Goal: Task Accomplishment & Management: Manage account settings

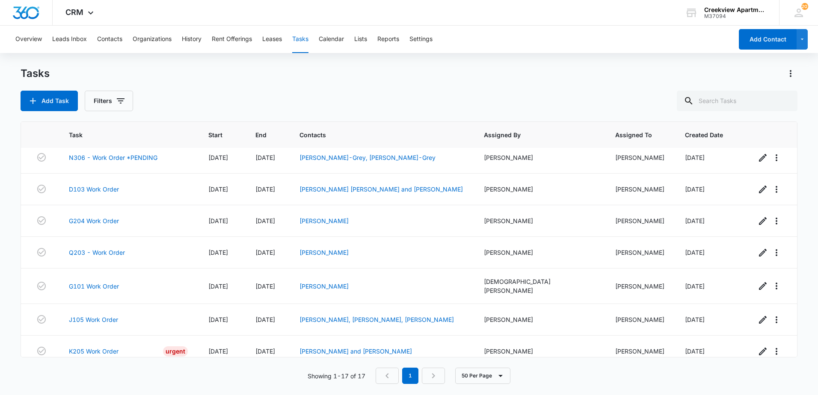
scroll to position [333, 0]
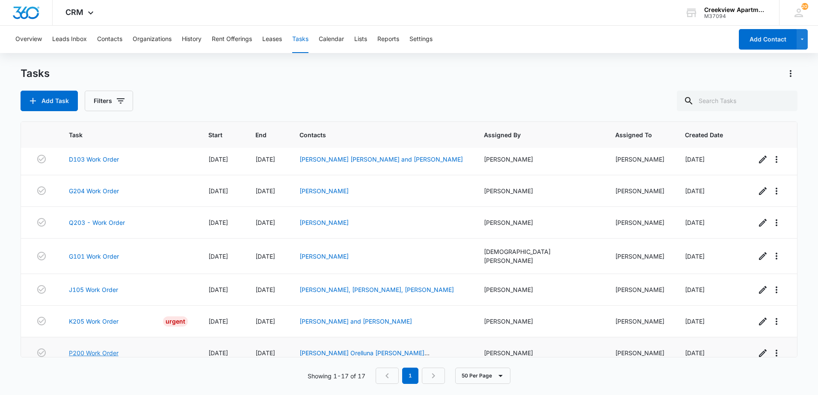
click at [79, 349] on link "P200 Work Order" at bounding box center [94, 353] width 50 height 9
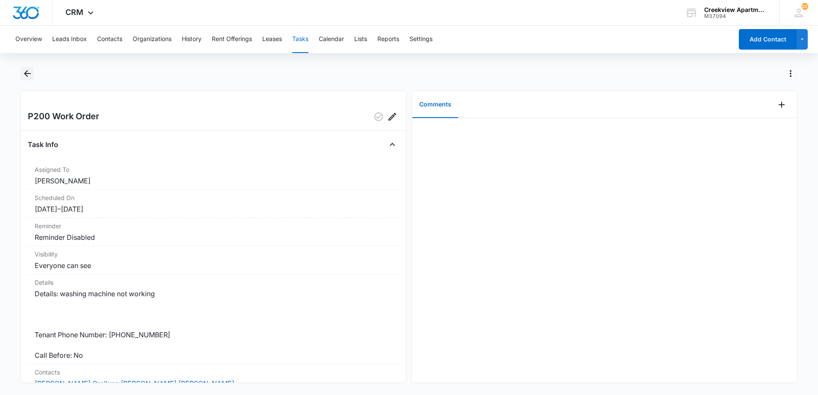
click at [28, 74] on icon "Back" at bounding box center [27, 73] width 7 height 7
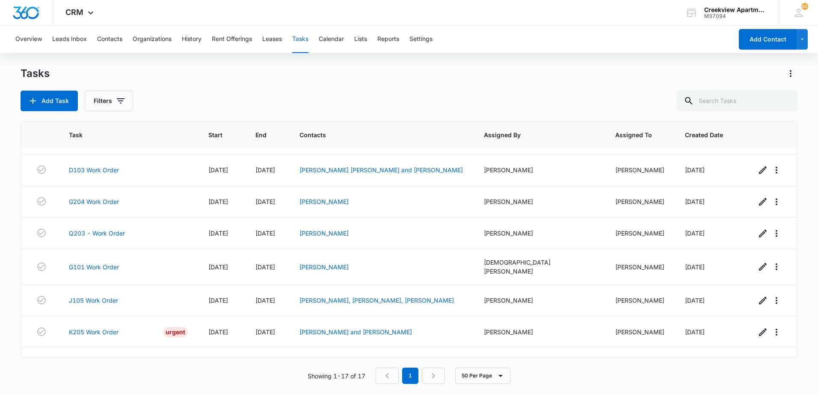
scroll to position [333, 0]
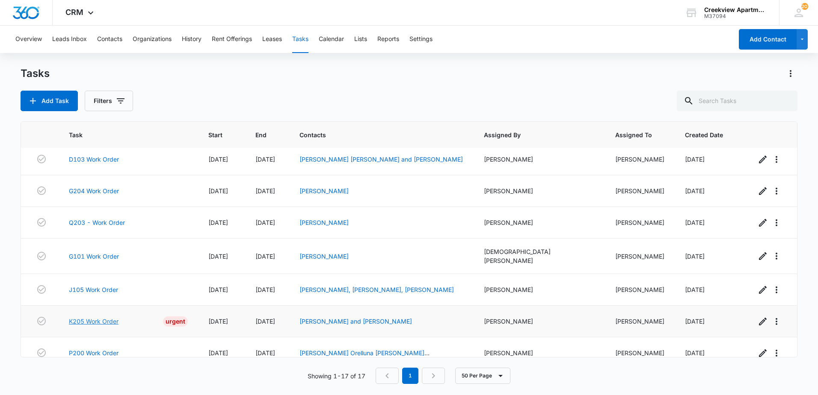
click at [101, 317] on link "K205 Work Order" at bounding box center [94, 321] width 50 height 9
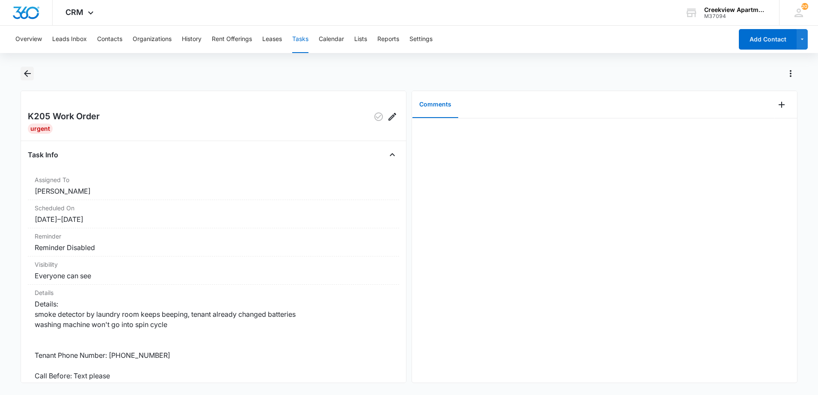
click at [28, 68] on button "Back" at bounding box center [27, 74] width 13 height 14
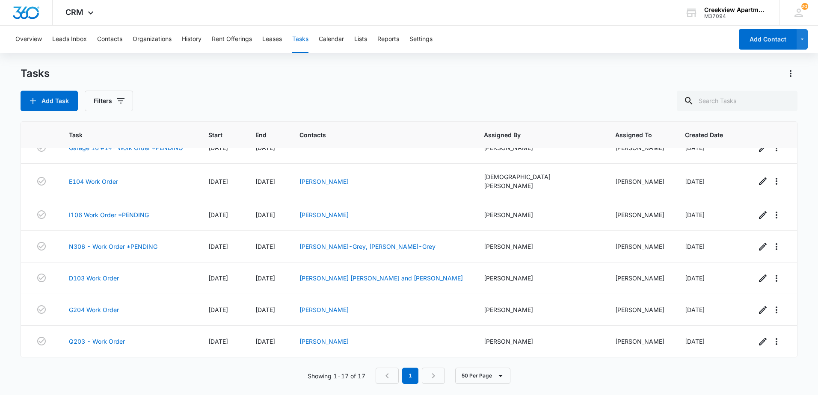
scroll to position [333, 0]
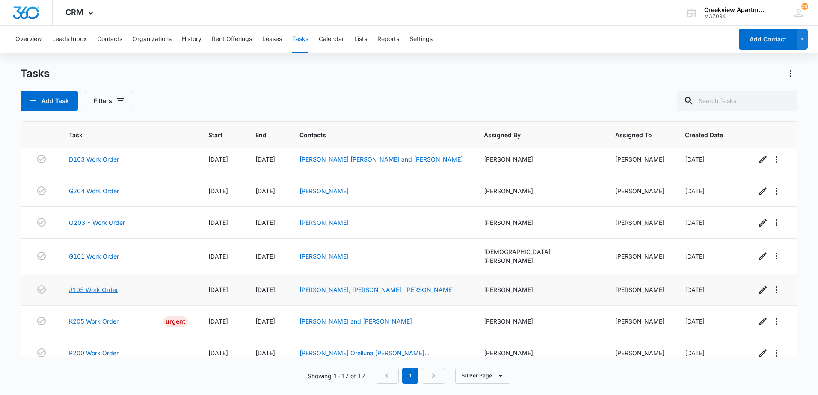
click at [92, 285] on link "J105 Work Order" at bounding box center [93, 289] width 49 height 9
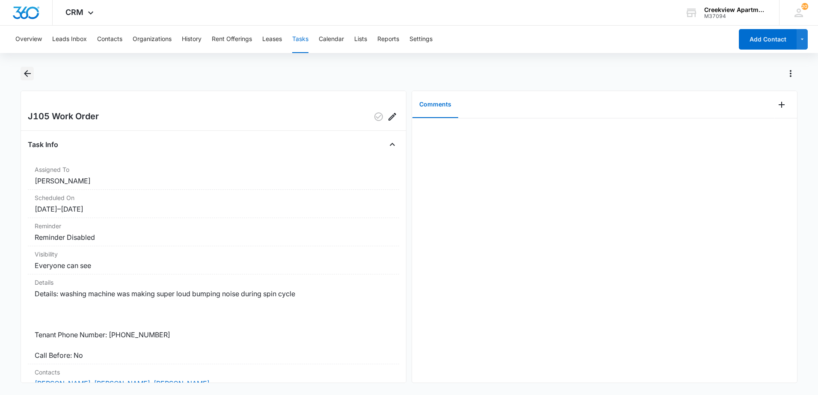
click at [22, 75] on icon "Back" at bounding box center [27, 73] width 10 height 10
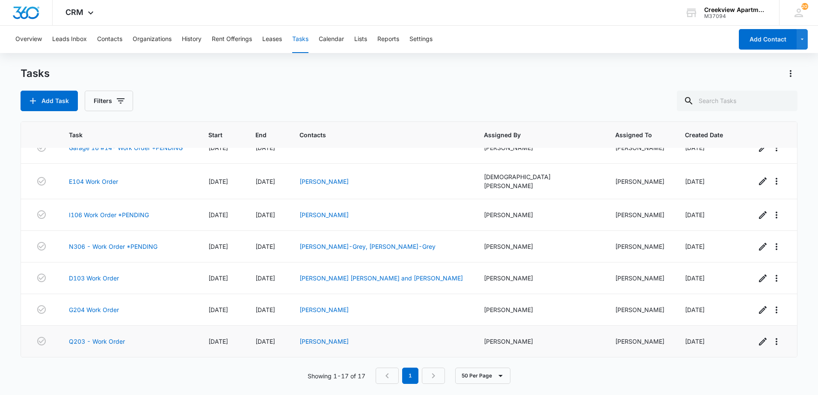
scroll to position [333, 0]
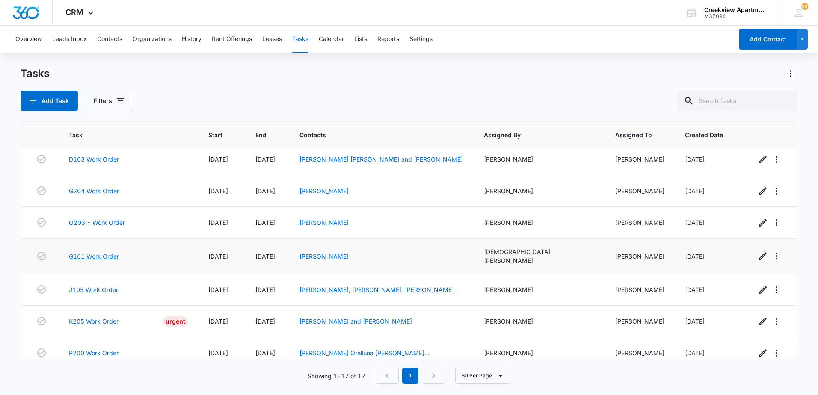
click at [104, 252] on link "G101 Work Order" at bounding box center [94, 256] width 50 height 9
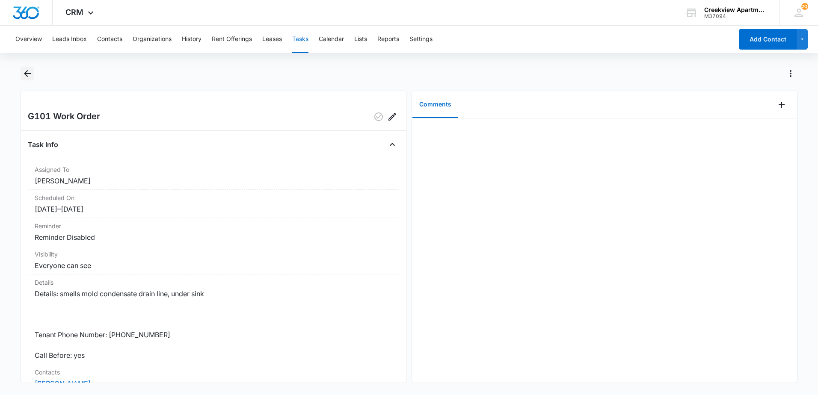
click at [30, 77] on icon "Back" at bounding box center [27, 73] width 10 height 10
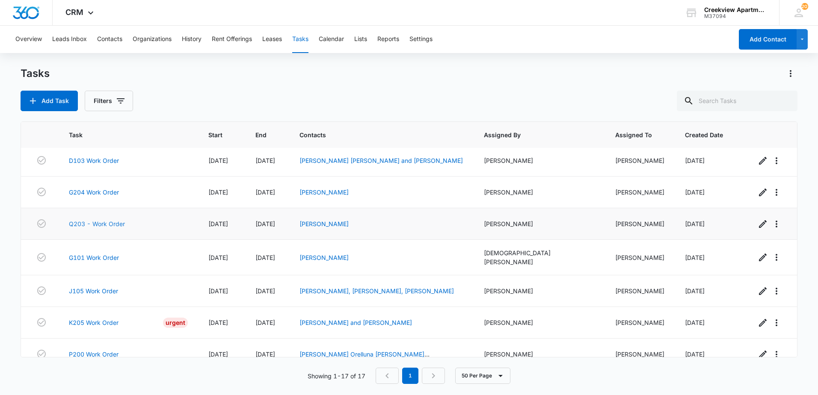
scroll to position [333, 0]
click at [98, 218] on link "Q203 - Work Order" at bounding box center [97, 222] width 56 height 9
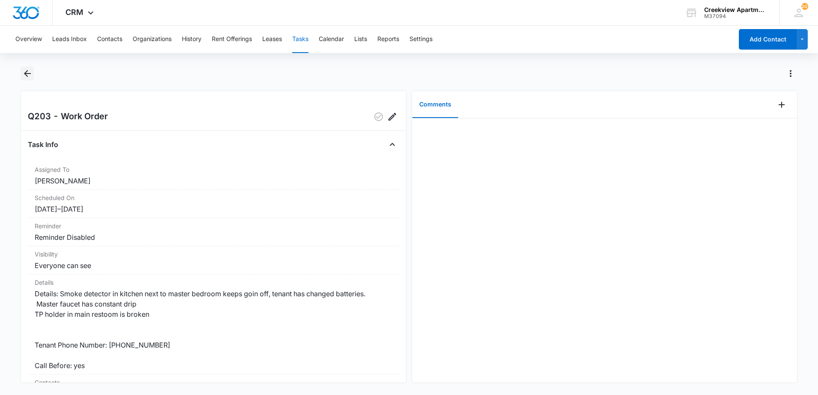
click at [33, 75] on button "Back" at bounding box center [27, 74] width 13 height 14
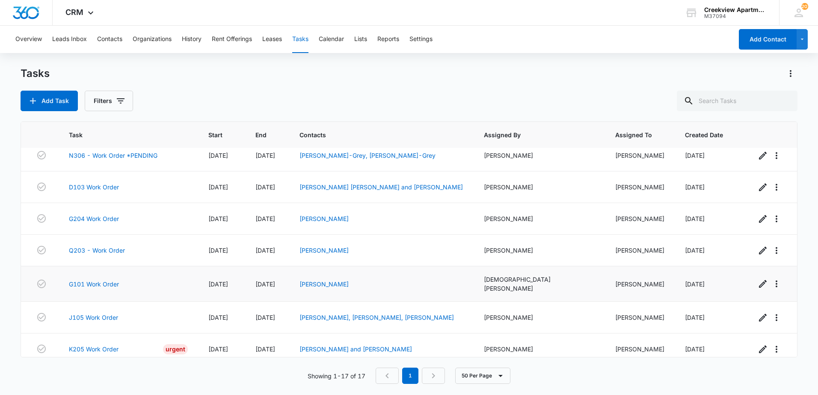
scroll to position [290, 0]
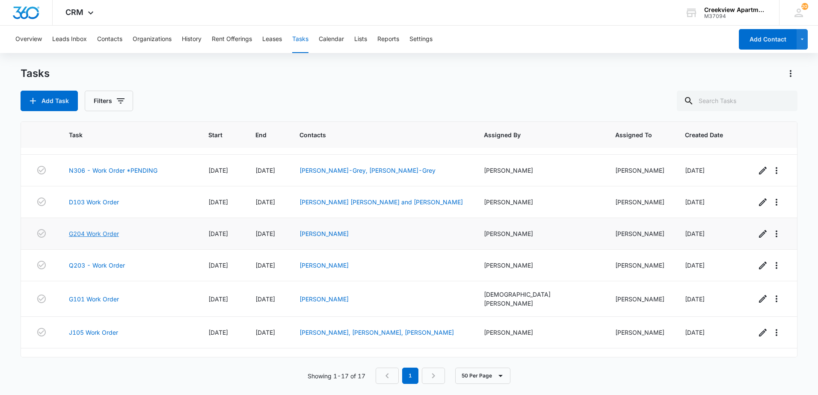
click at [110, 229] on link "G204 Work Order" at bounding box center [94, 233] width 50 height 9
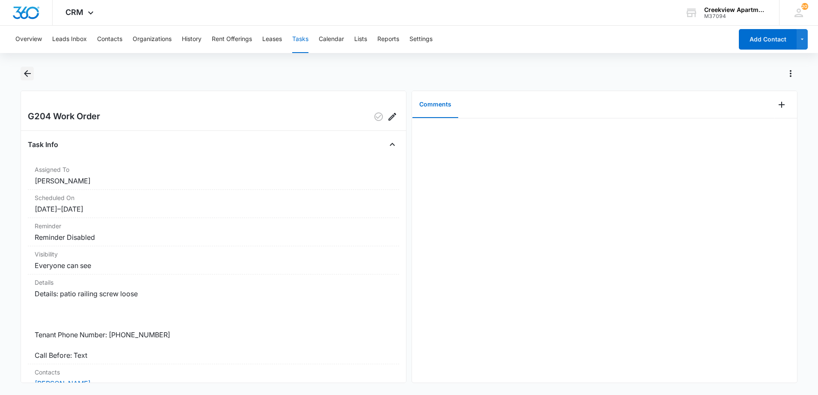
click at [26, 76] on icon "Back" at bounding box center [27, 73] width 10 height 10
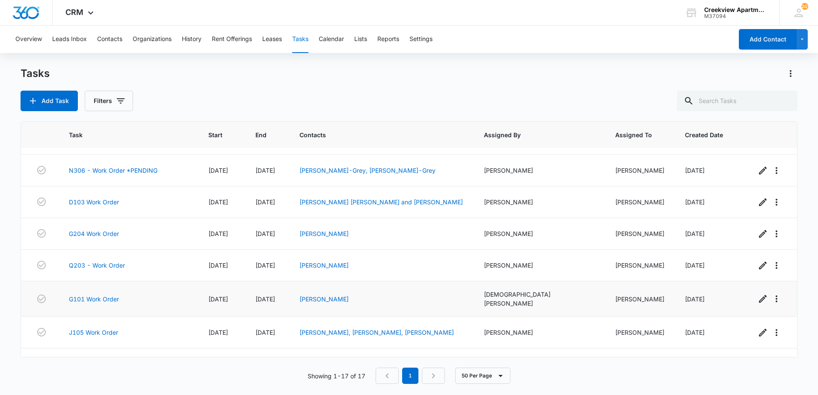
scroll to position [247, 0]
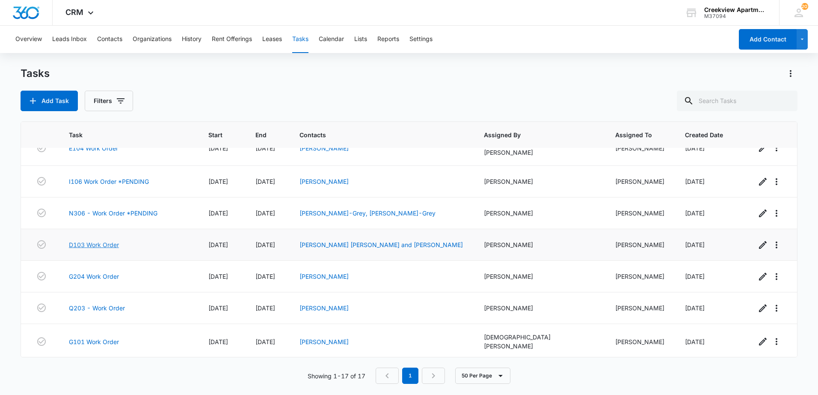
click at [102, 240] on link "D103 Work Order" at bounding box center [94, 244] width 50 height 9
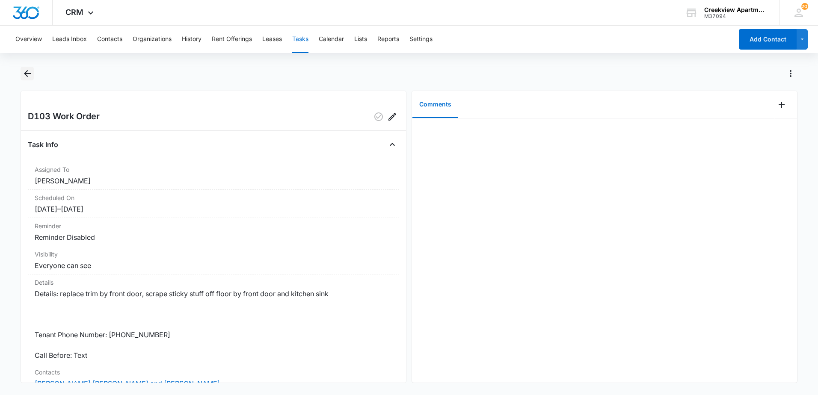
click at [26, 77] on icon "Back" at bounding box center [27, 73] width 10 height 10
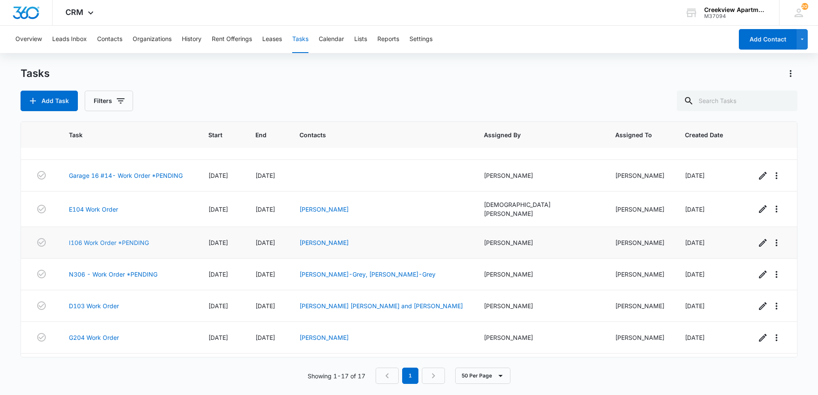
scroll to position [171, 0]
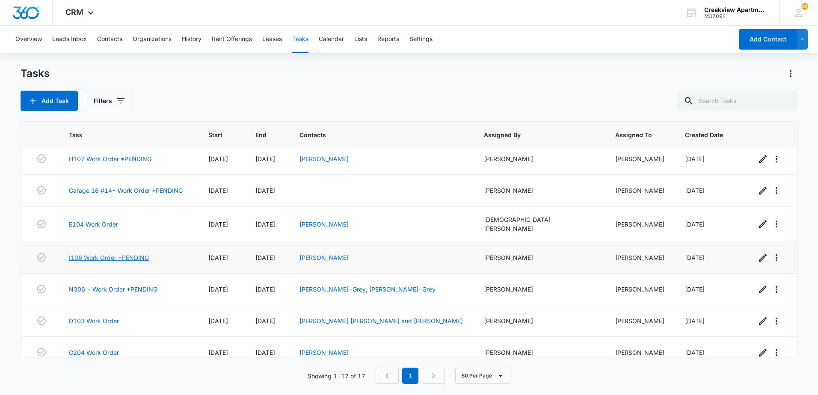
click at [94, 253] on link "I106 Work Order *PENDING" at bounding box center [109, 257] width 80 height 9
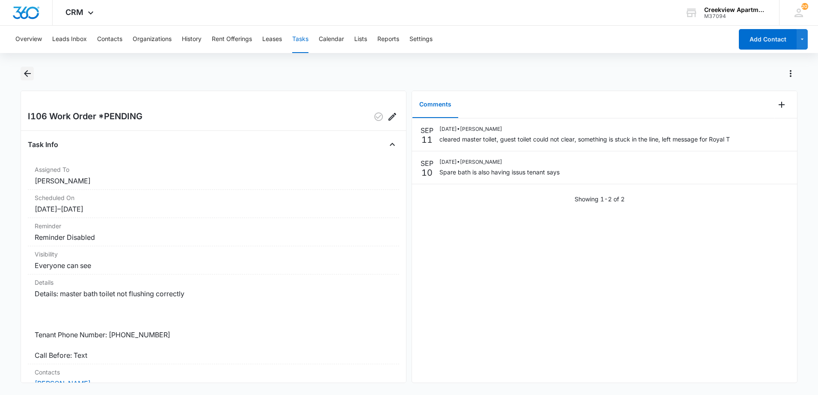
click at [30, 67] on button "Back" at bounding box center [27, 74] width 13 height 14
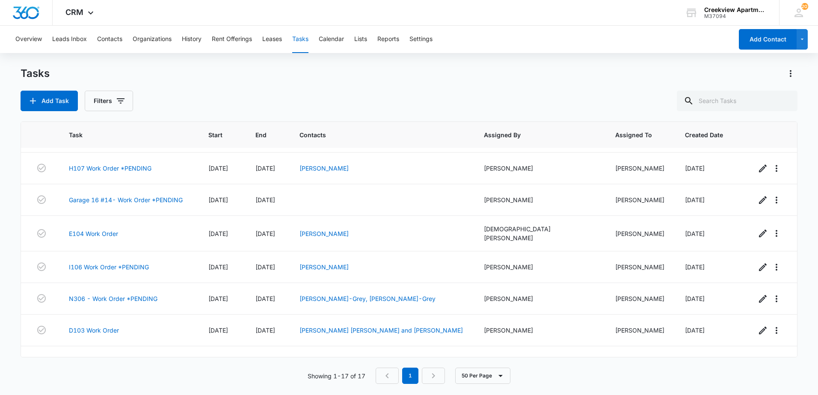
scroll to position [119, 0]
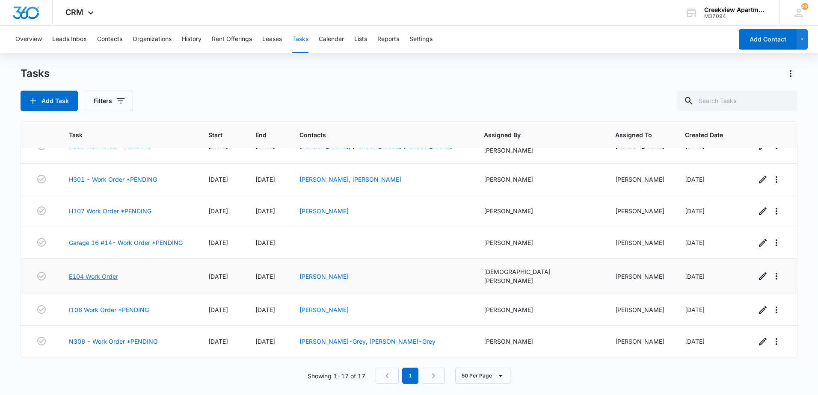
click at [101, 272] on link "E104 Work Order" at bounding box center [93, 276] width 49 height 9
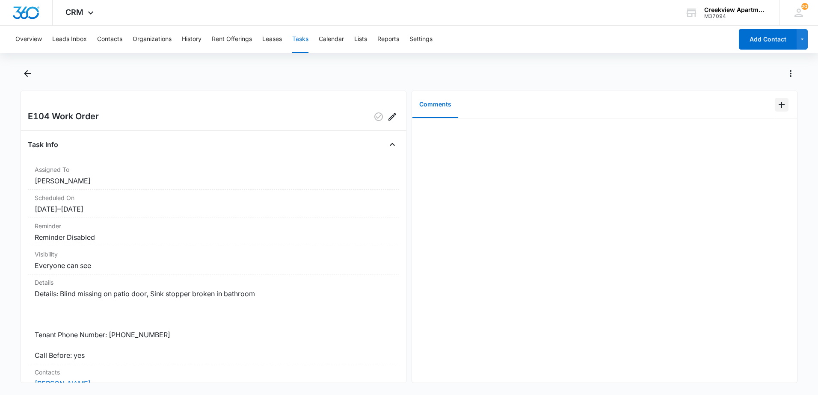
click at [775, 109] on button "Add Comment" at bounding box center [782, 105] width 14 height 14
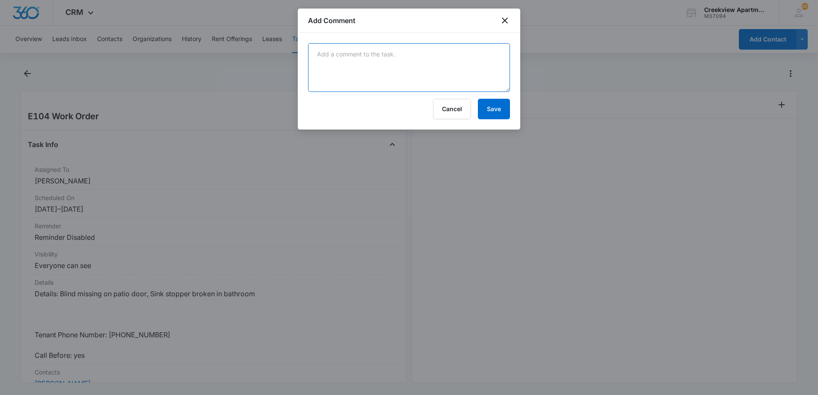
click at [405, 73] on textarea at bounding box center [409, 67] width 202 height 49
drag, startPoint x: 460, startPoint y: 76, endPoint x: 473, endPoint y: 92, distance: 20.4
click at [461, 76] on textarea at bounding box center [409, 67] width 202 height 49
type textarea "B"
type textarea "Blinds will be delivered on 9/16"
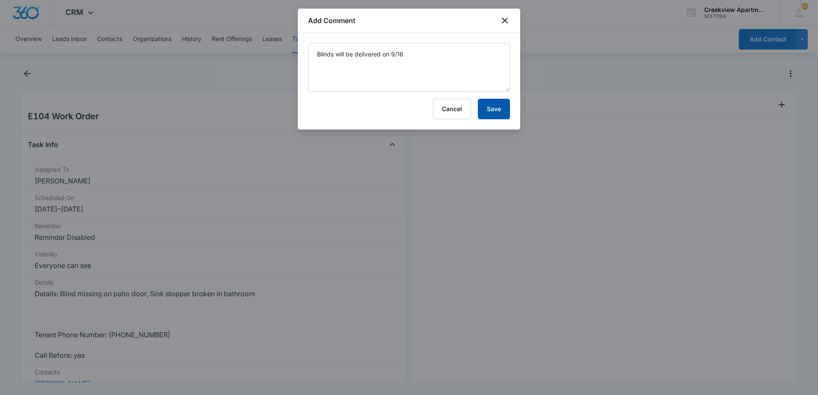
click at [492, 111] on button "Save" at bounding box center [494, 109] width 32 height 21
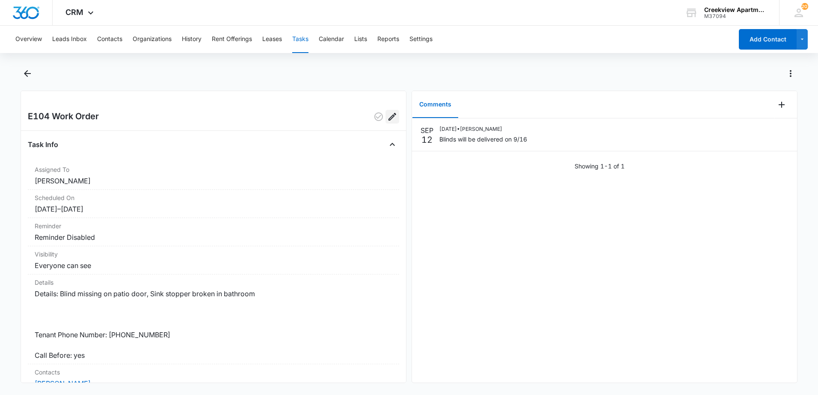
click at [389, 115] on icon "Edit" at bounding box center [393, 117] width 8 height 8
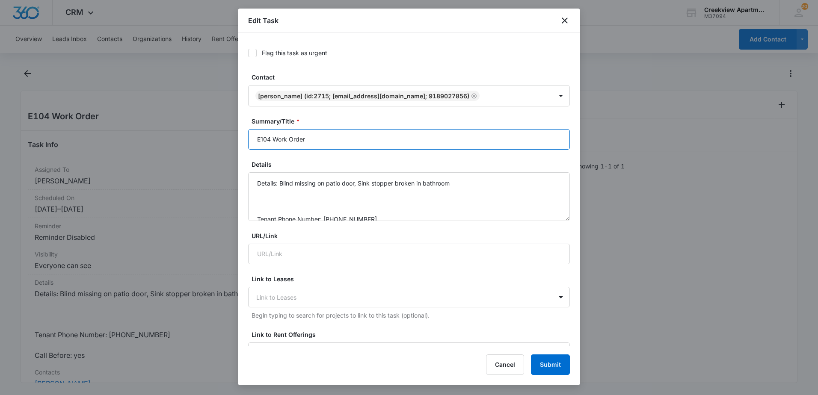
click at [340, 134] on input "E104 Work Order" at bounding box center [409, 139] width 322 height 21
type input "E104 Work Order *PENDING"
click at [542, 362] on button "Submit" at bounding box center [550, 365] width 39 height 21
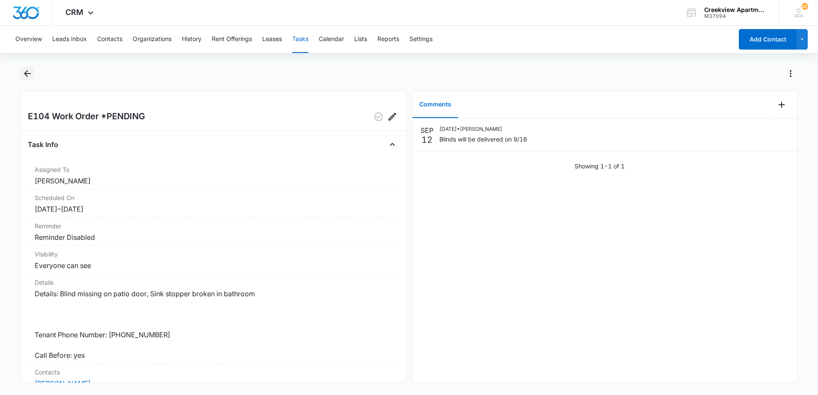
click at [22, 72] on icon "Back" at bounding box center [27, 73] width 10 height 10
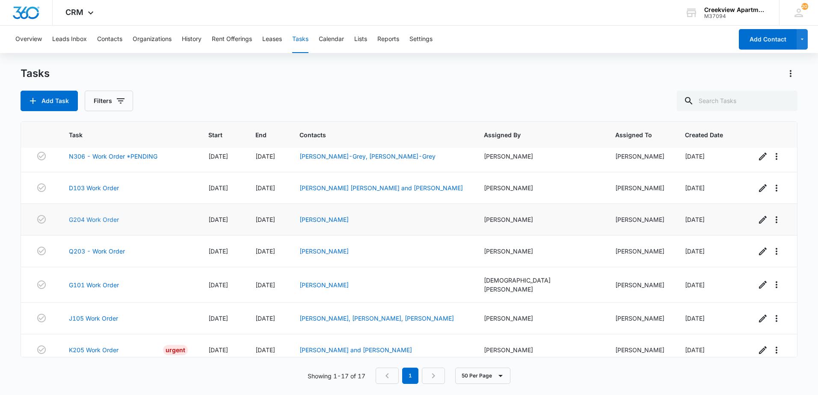
scroll to position [333, 0]
